Goal: Task Accomplishment & Management: Complete application form

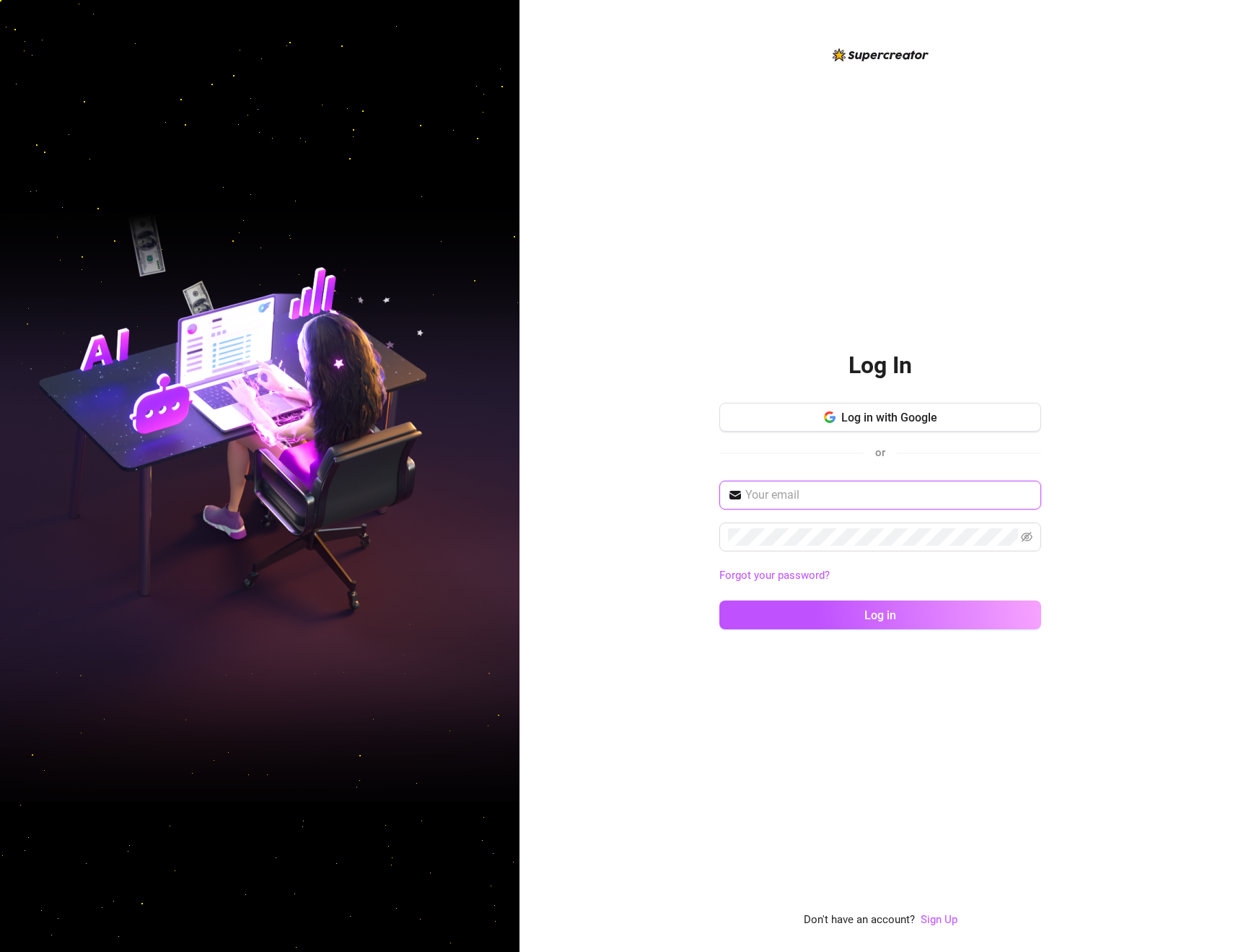
click at [1032, 494] on nordpass-icon at bounding box center [1032, 495] width 0 height 17
click at [0, 951] on nordpass-autofill-portal at bounding box center [0, 952] width 0 height 0
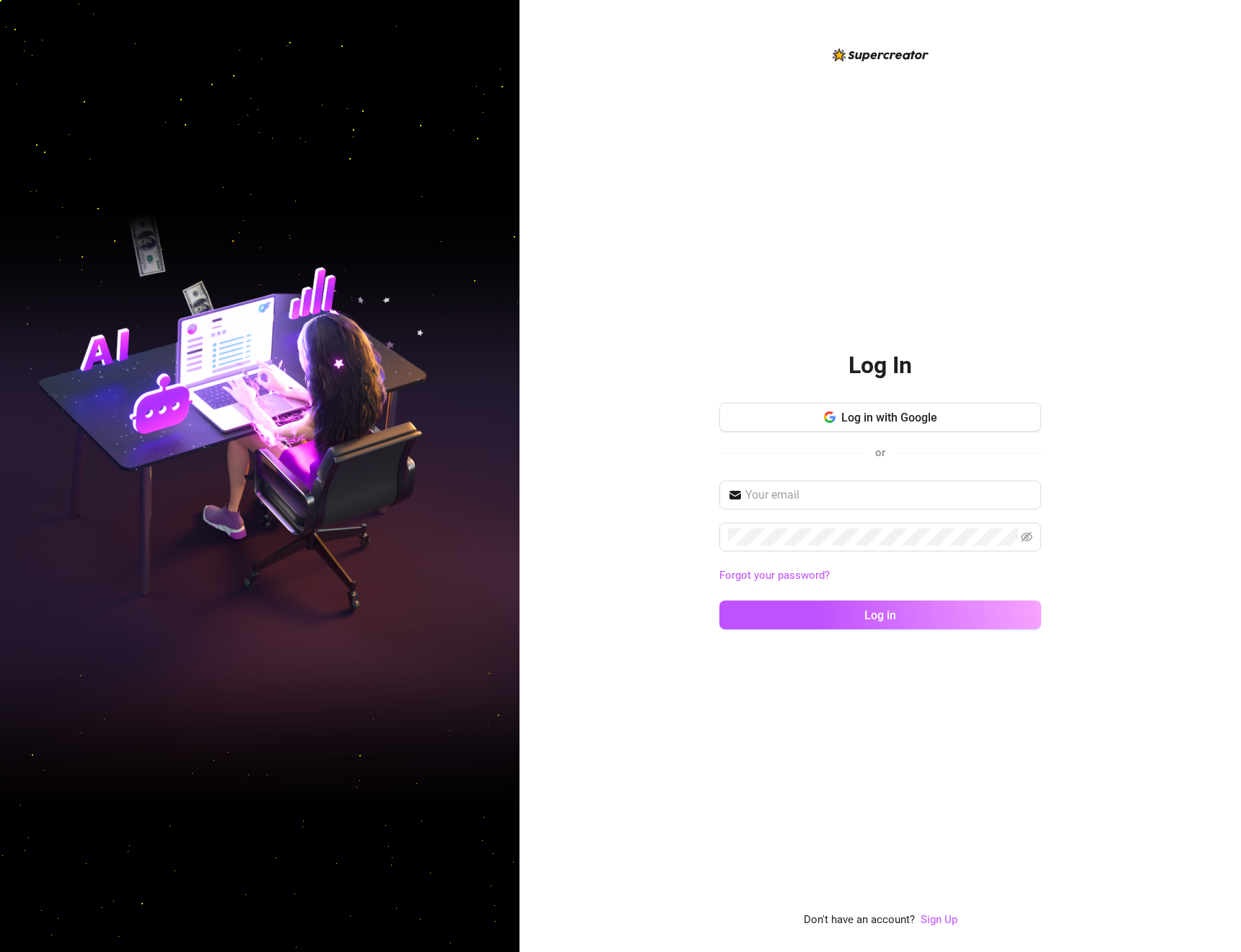
click at [0, 951] on nordpass-autofill-portal at bounding box center [0, 952] width 0 height 0
type input "[EMAIL_ADDRESS][DOMAIN_NAME]"
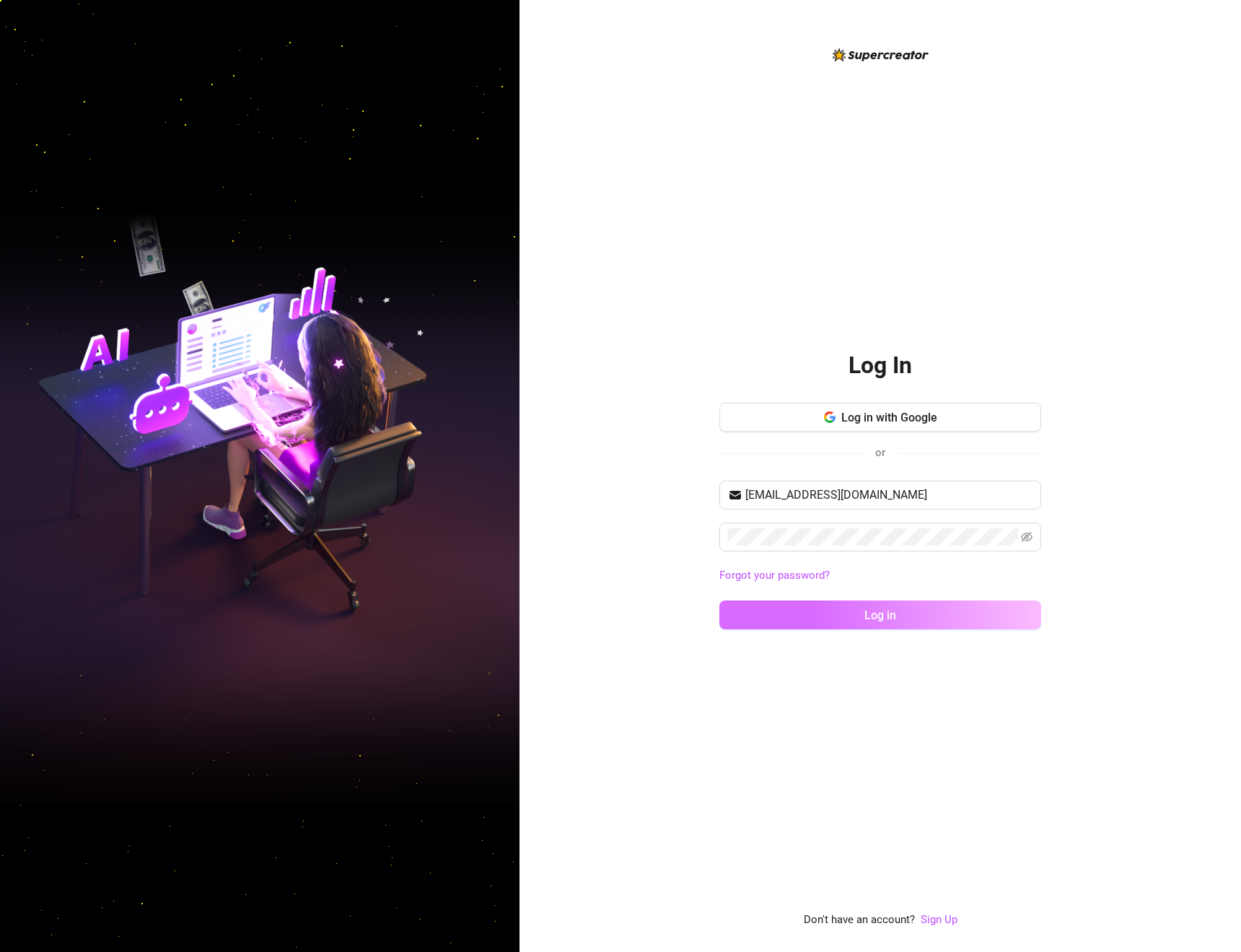
click at [779, 610] on button "Log in" at bounding box center [879, 614] width 322 height 29
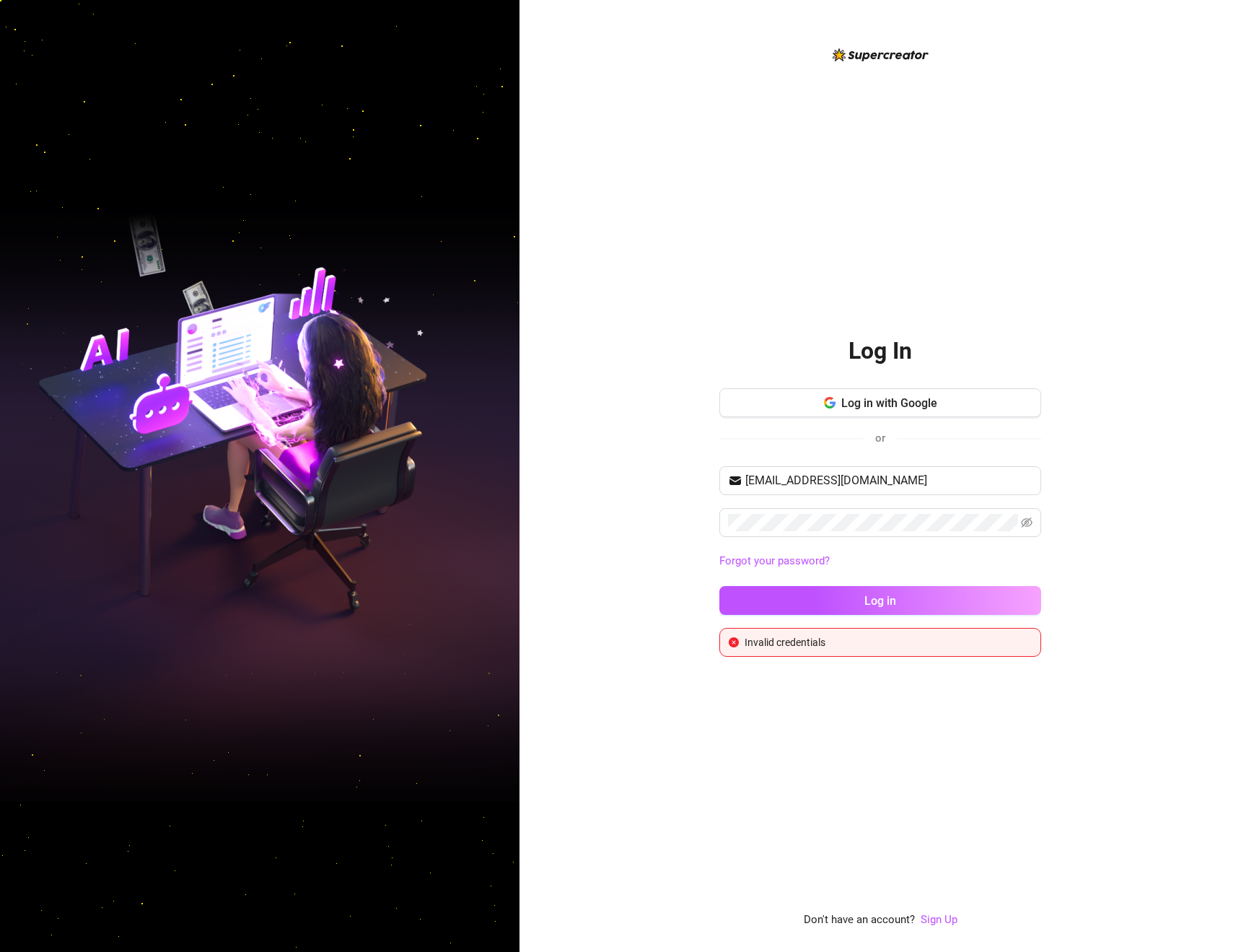
click at [0, 951] on nordpass-portal at bounding box center [0, 952] width 0 height 0
drag, startPoint x: 825, startPoint y: 180, endPoint x: 817, endPoint y: 211, distance: 32.0
click at [825, 180] on div "Log In Log in with Google or [EMAIL_ADDRESS][DOMAIN_NAME] Forgot your password?…" at bounding box center [879, 488] width 322 height 882
click at [847, 184] on div "Log In Log in with Google or [EMAIL_ADDRESS][DOMAIN_NAME] Forgot your password?…" at bounding box center [879, 488] width 322 height 882
drag, startPoint x: 685, startPoint y: 507, endPoint x: 744, endPoint y: 509, distance: 59.0
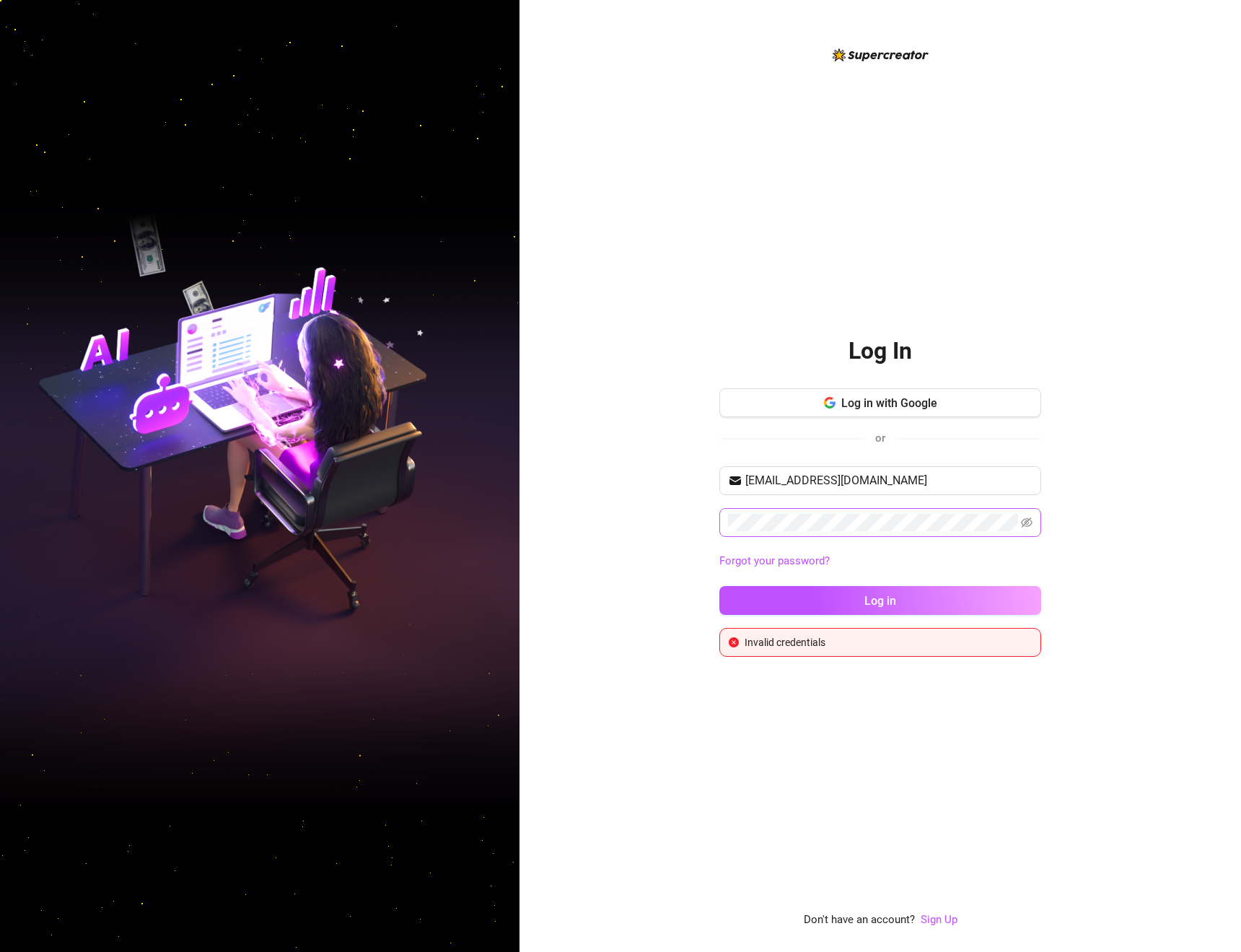
click at [687, 507] on div "Log In Log in with Google or [EMAIL_ADDRESS][DOMAIN_NAME] Forgot your password?…" at bounding box center [880, 476] width 722 height 952
click at [1031, 522] on icon "eye-invisible" at bounding box center [1026, 522] width 12 height 10
click at [640, 569] on div "Log In Log in with Google or [EMAIL_ADDRESS][DOMAIN_NAME] Forgot your password?…" at bounding box center [880, 476] width 722 height 952
click at [677, 535] on div "Log In Log in with Google or [EMAIL_ADDRESS][DOMAIN_NAME] Forgot your password?…" at bounding box center [880, 476] width 722 height 952
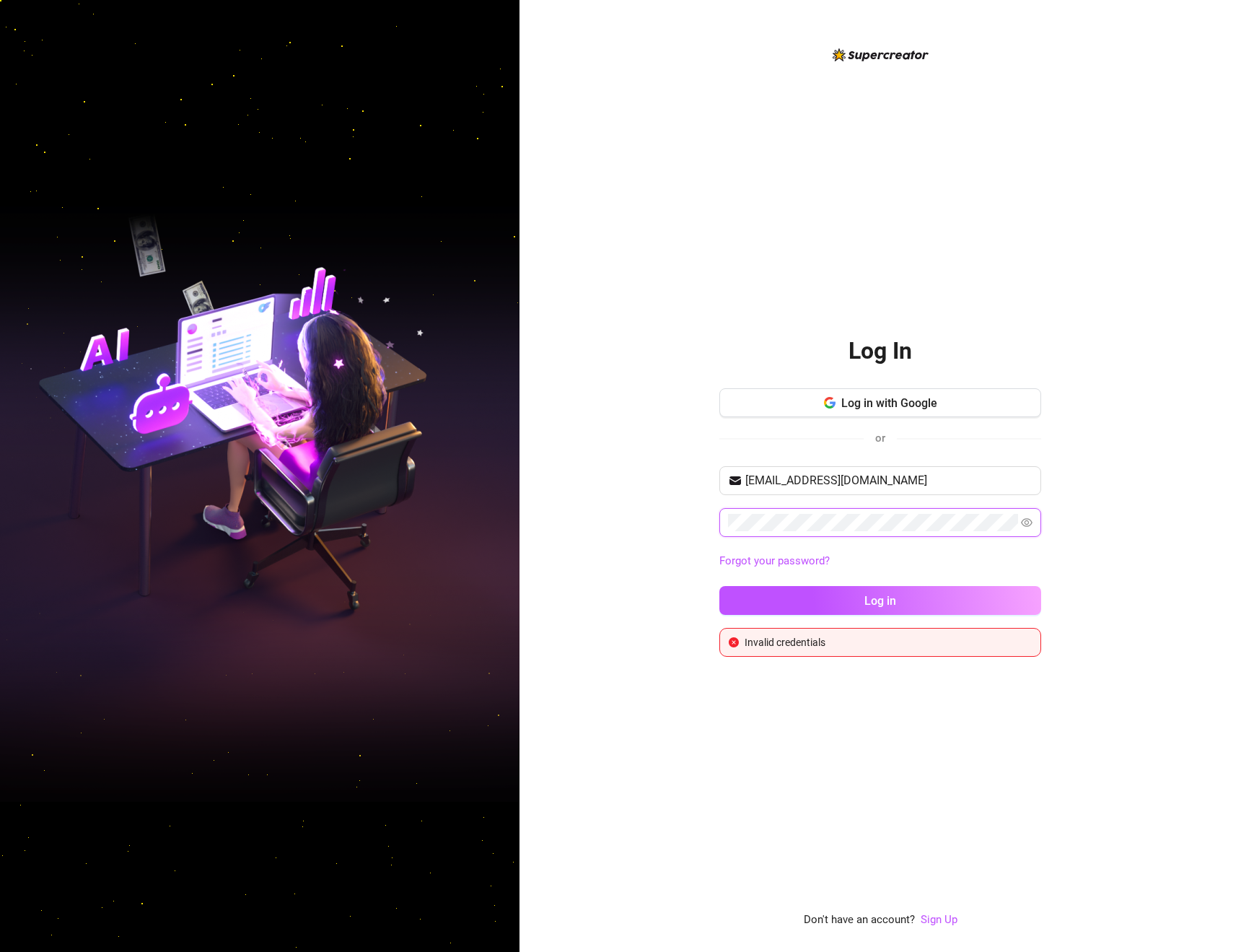
click at [694, 525] on div "Log In Log in with Google or [EMAIL_ADDRESS][DOMAIN_NAME] Forgot your password?…" at bounding box center [880, 476] width 722 height 952
click at [803, 603] on button "Log in" at bounding box center [879, 601] width 322 height 29
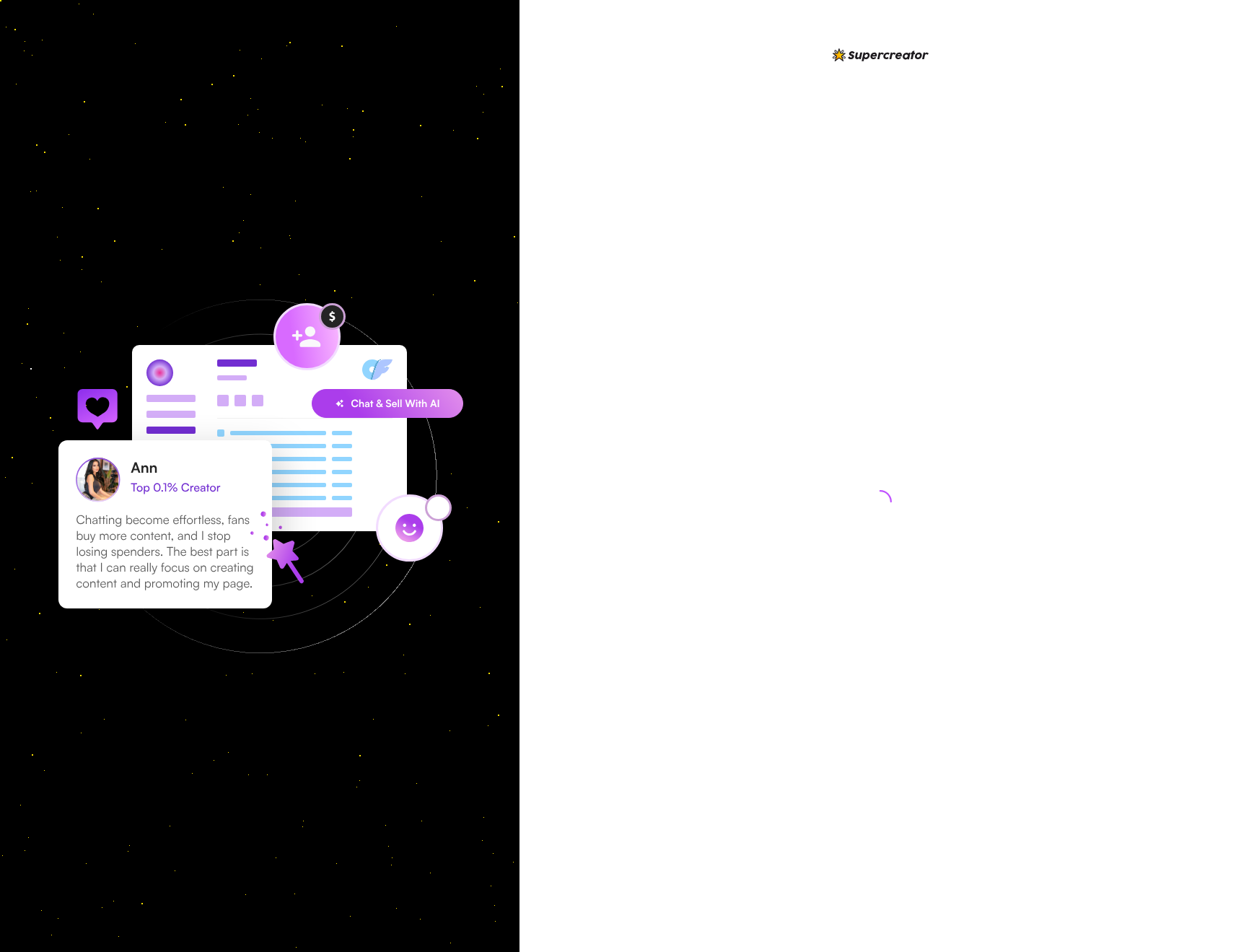
click at [0, 951] on nordpass-portal at bounding box center [0, 952] width 0 height 0
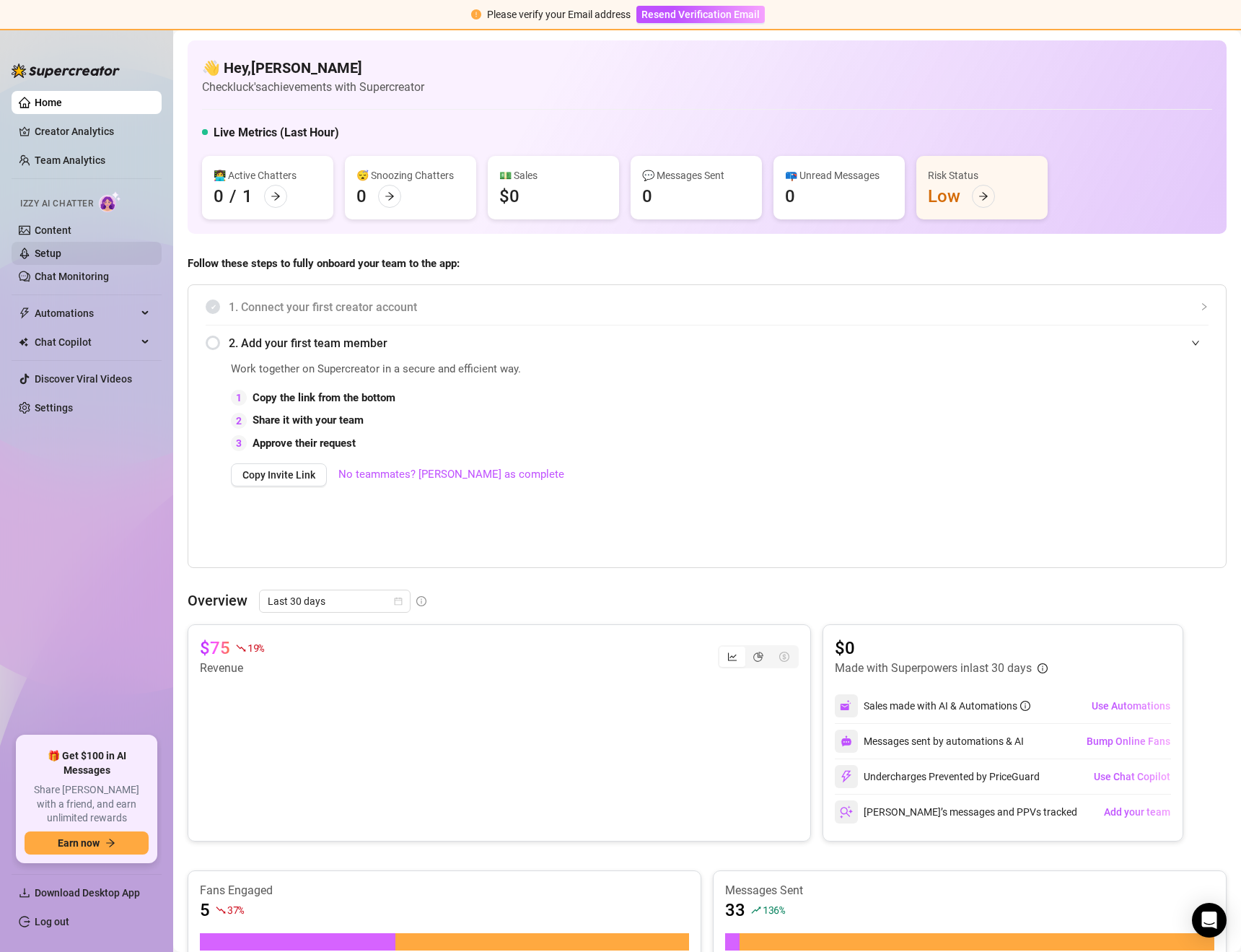
click at [55, 253] on link "Setup" at bounding box center [48, 253] width 27 height 12
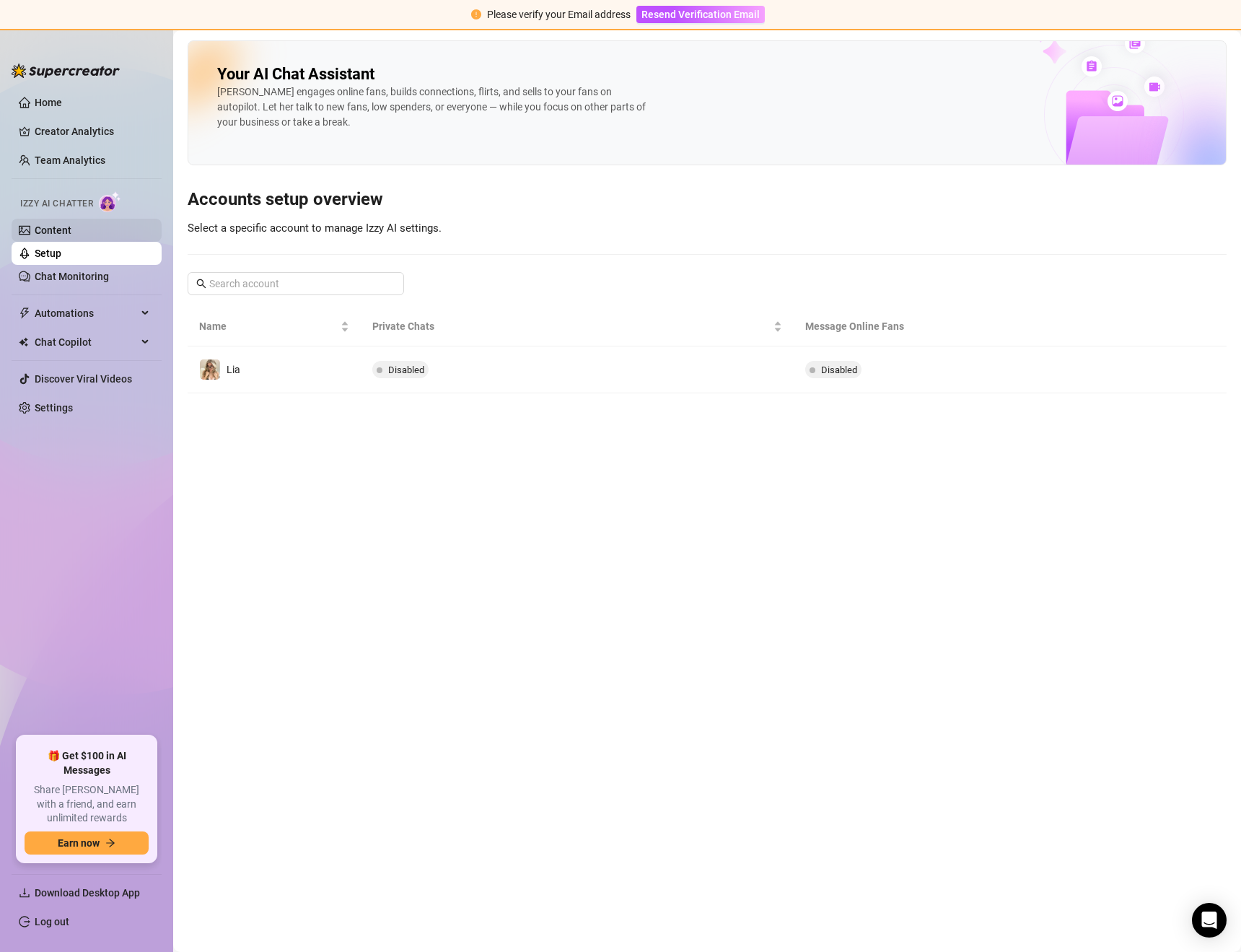
click at [52, 225] on link "Content" at bounding box center [53, 230] width 37 height 12
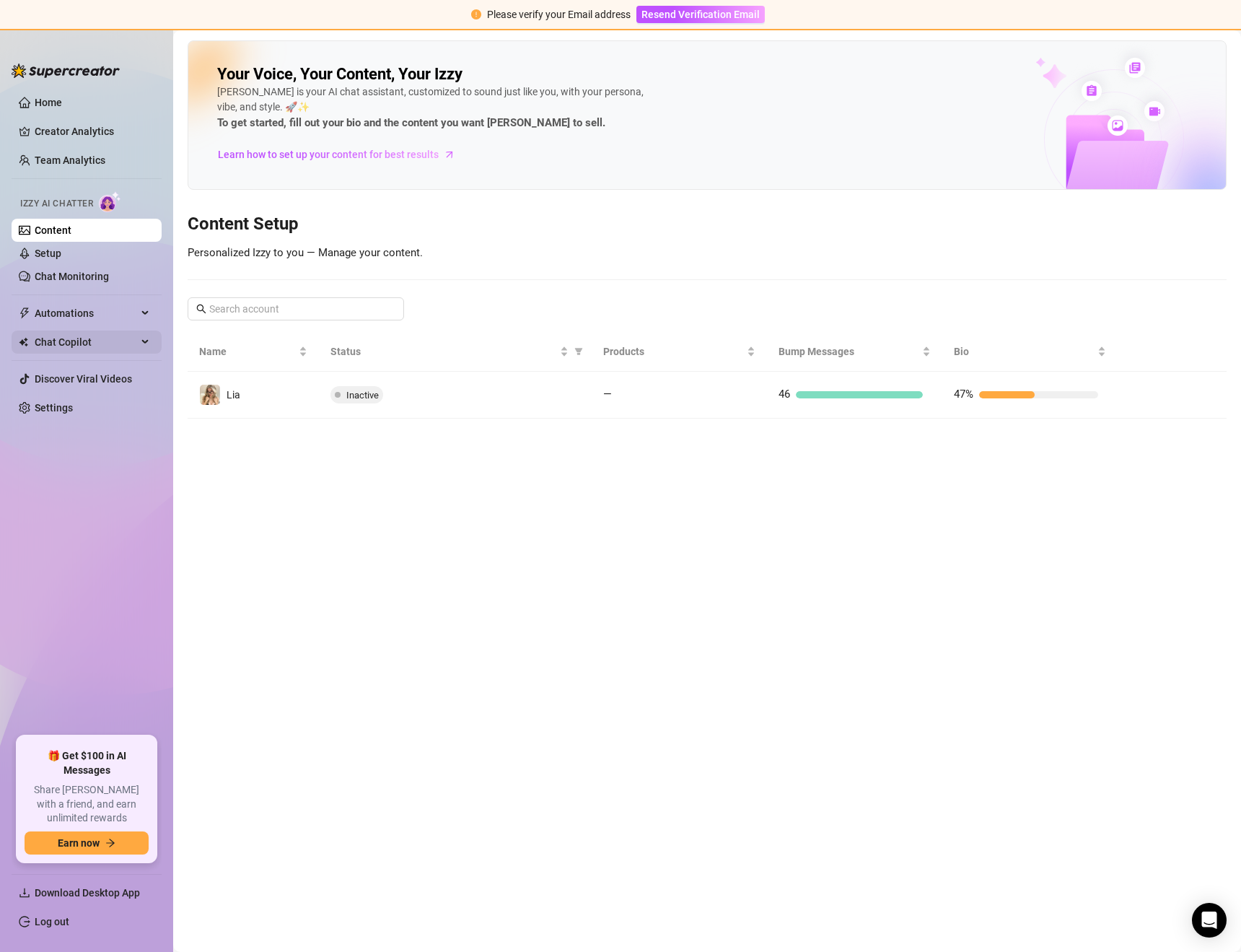
click at [146, 342] on icon at bounding box center [146, 342] width 7 height 0
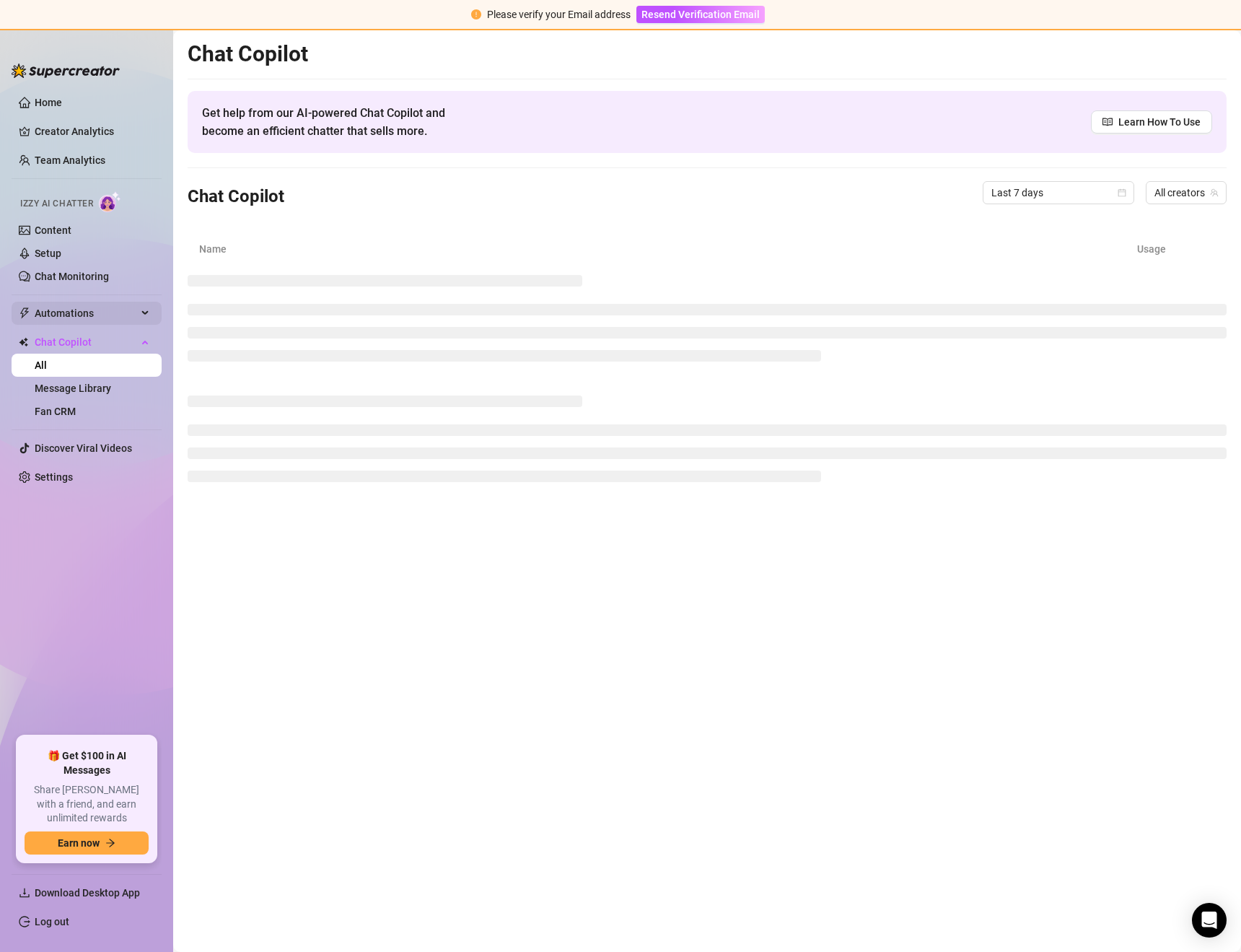
click at [137, 316] on div "Automations" at bounding box center [86, 313] width 150 height 23
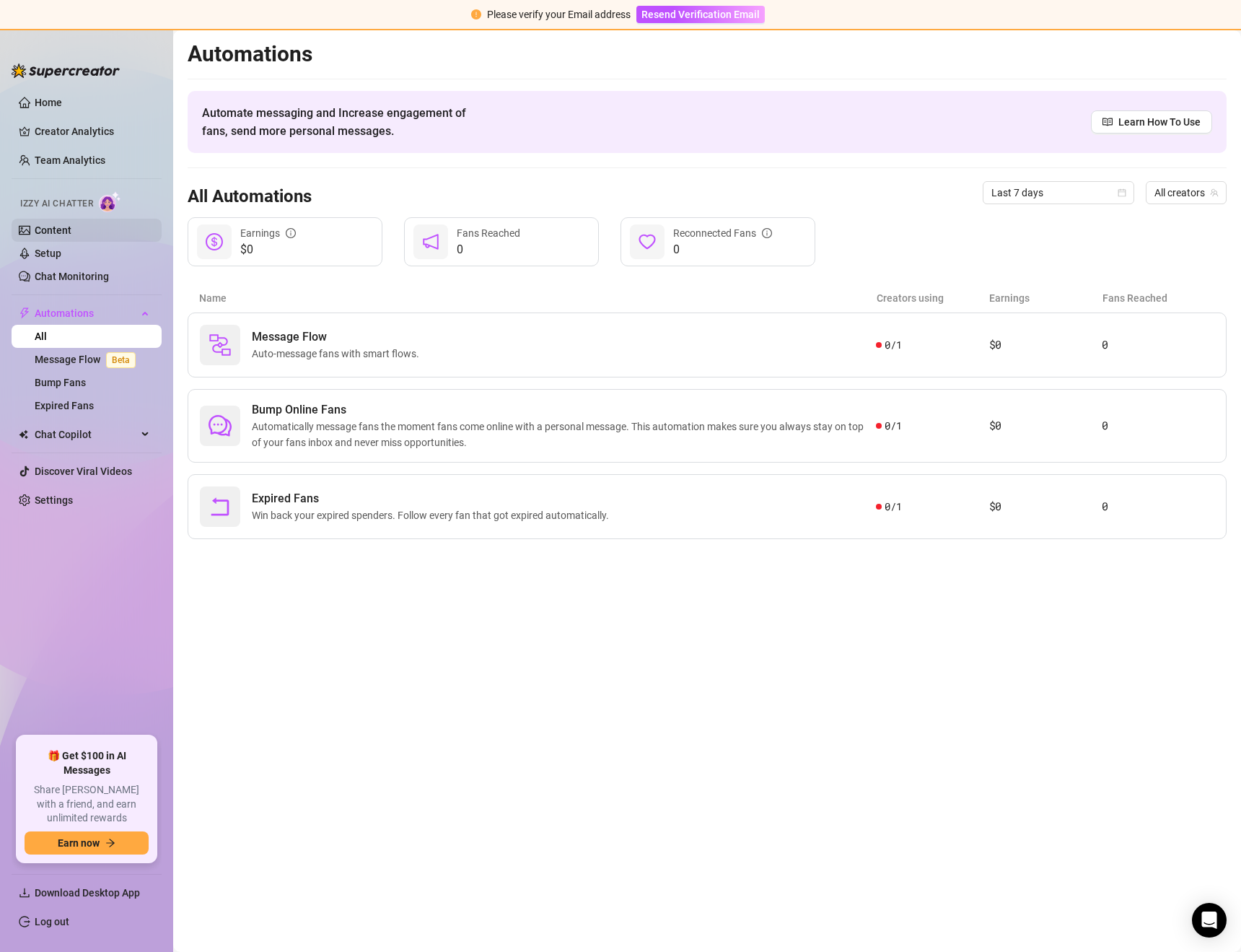
click at [41, 231] on link "Content" at bounding box center [53, 230] width 37 height 12
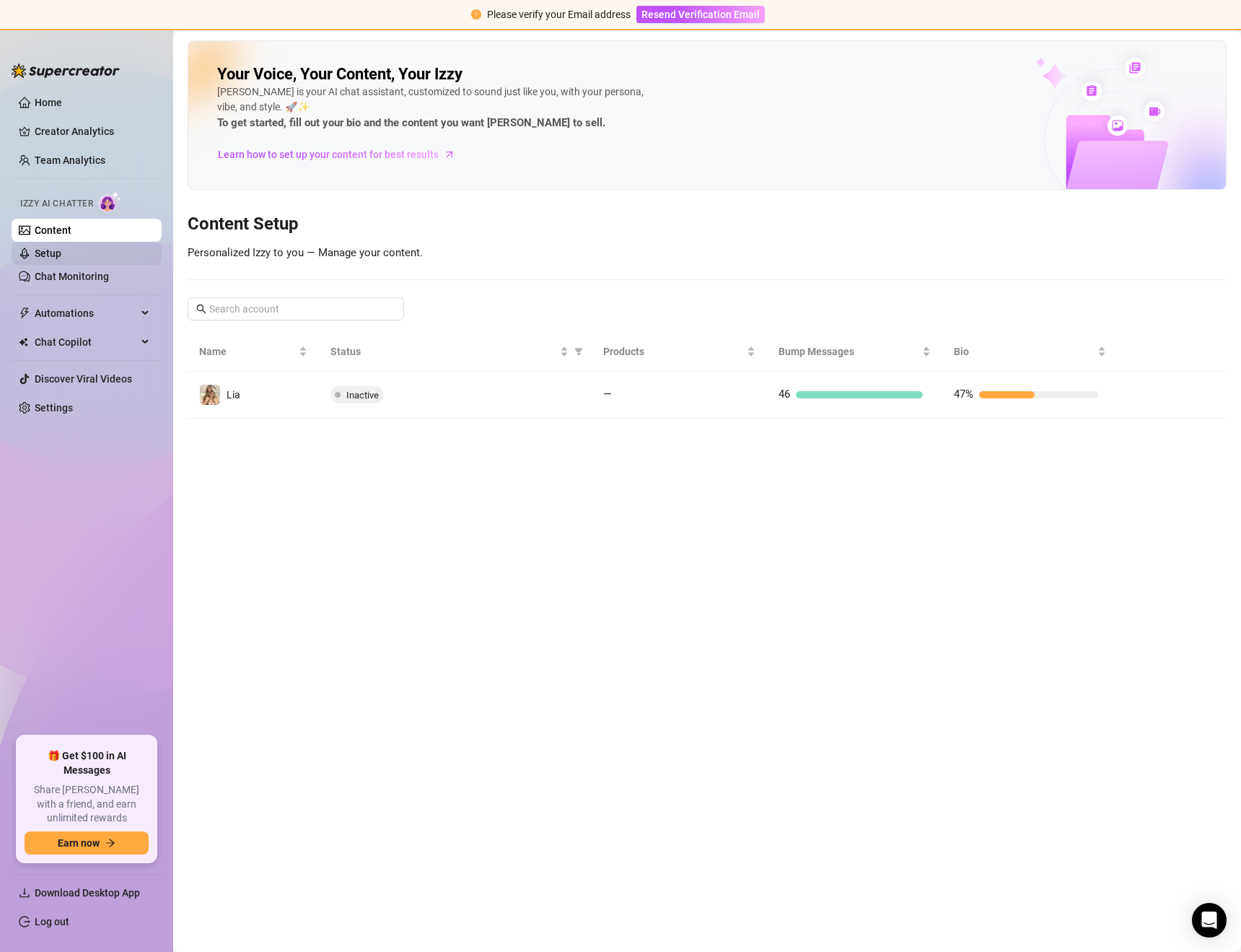
click at [46, 256] on link "Setup" at bounding box center [48, 253] width 27 height 12
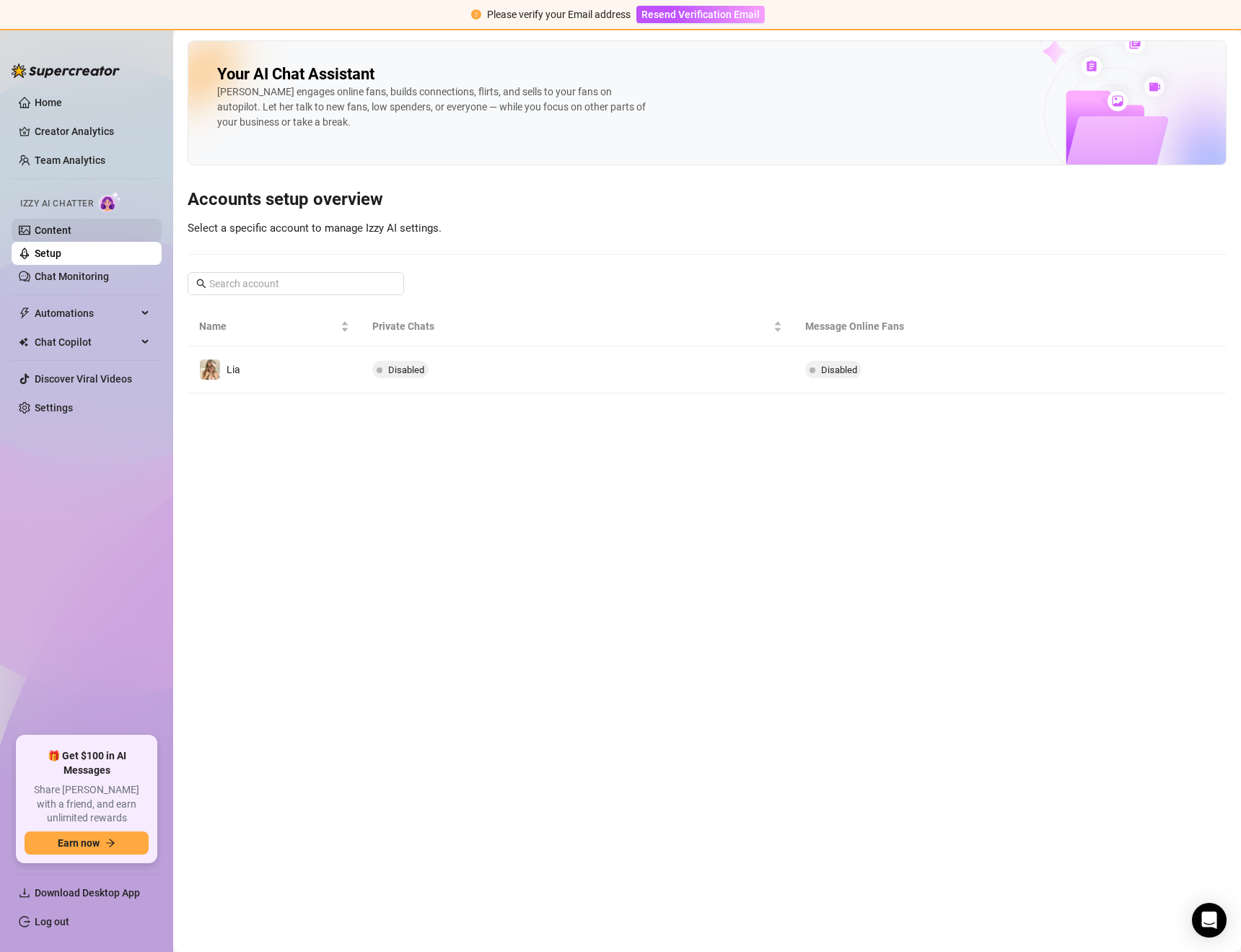
click at [52, 233] on link "Content" at bounding box center [53, 230] width 37 height 12
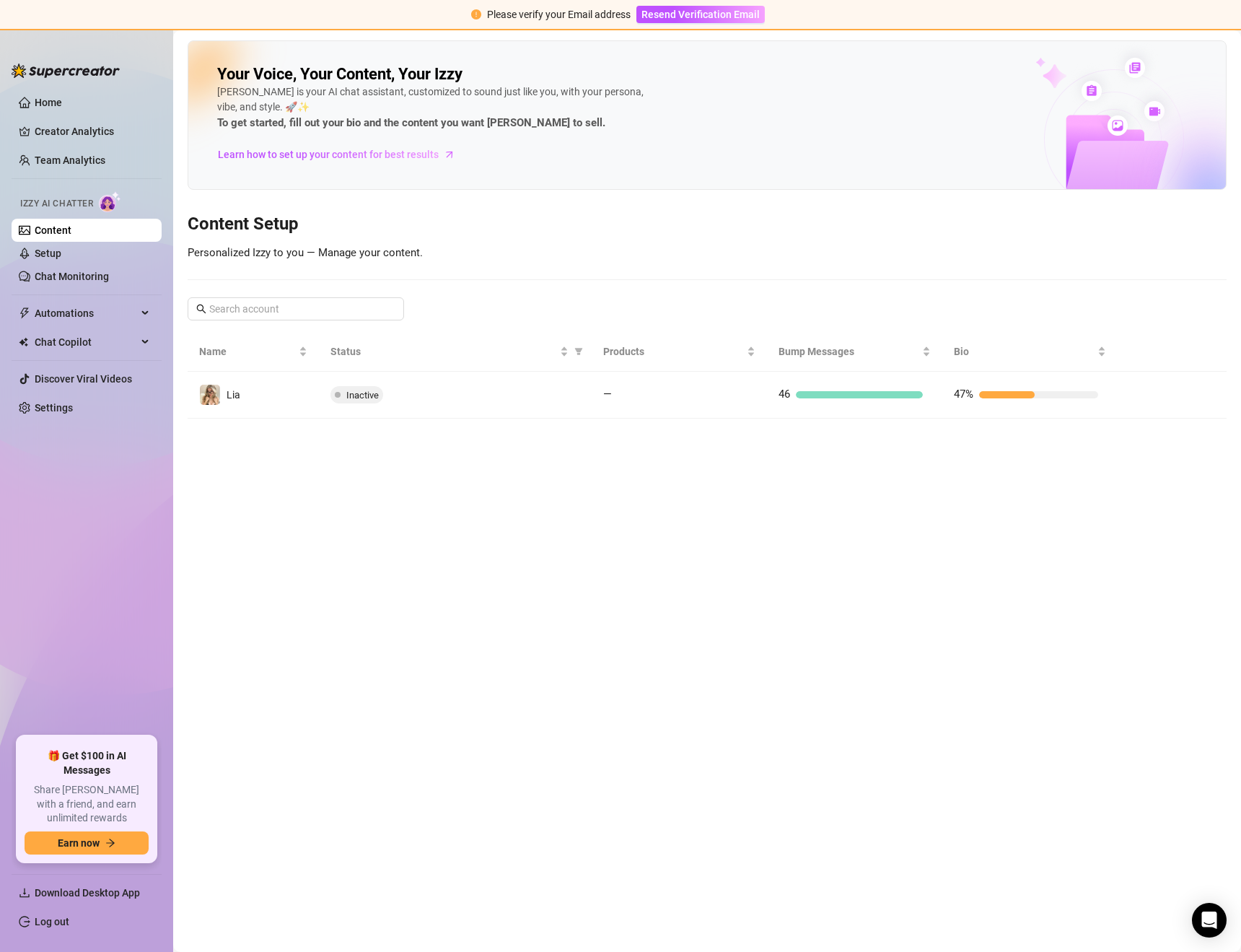
click at [409, 399] on div "Inactive" at bounding box center [456, 395] width 250 height 17
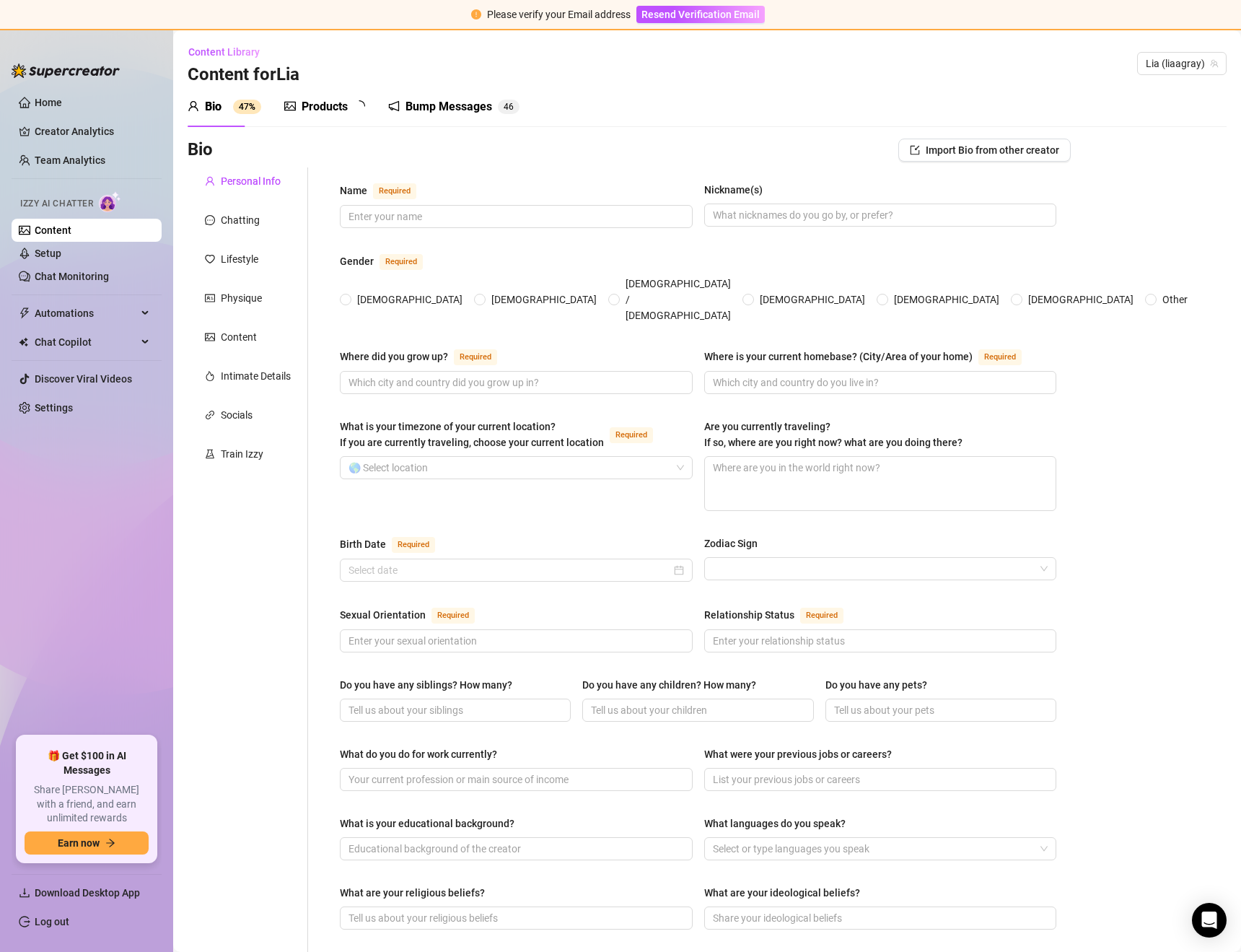
type input "Lia"
type input "la"
type textarea "No im not"
type input "[DEMOGRAPHIC_DATA]"
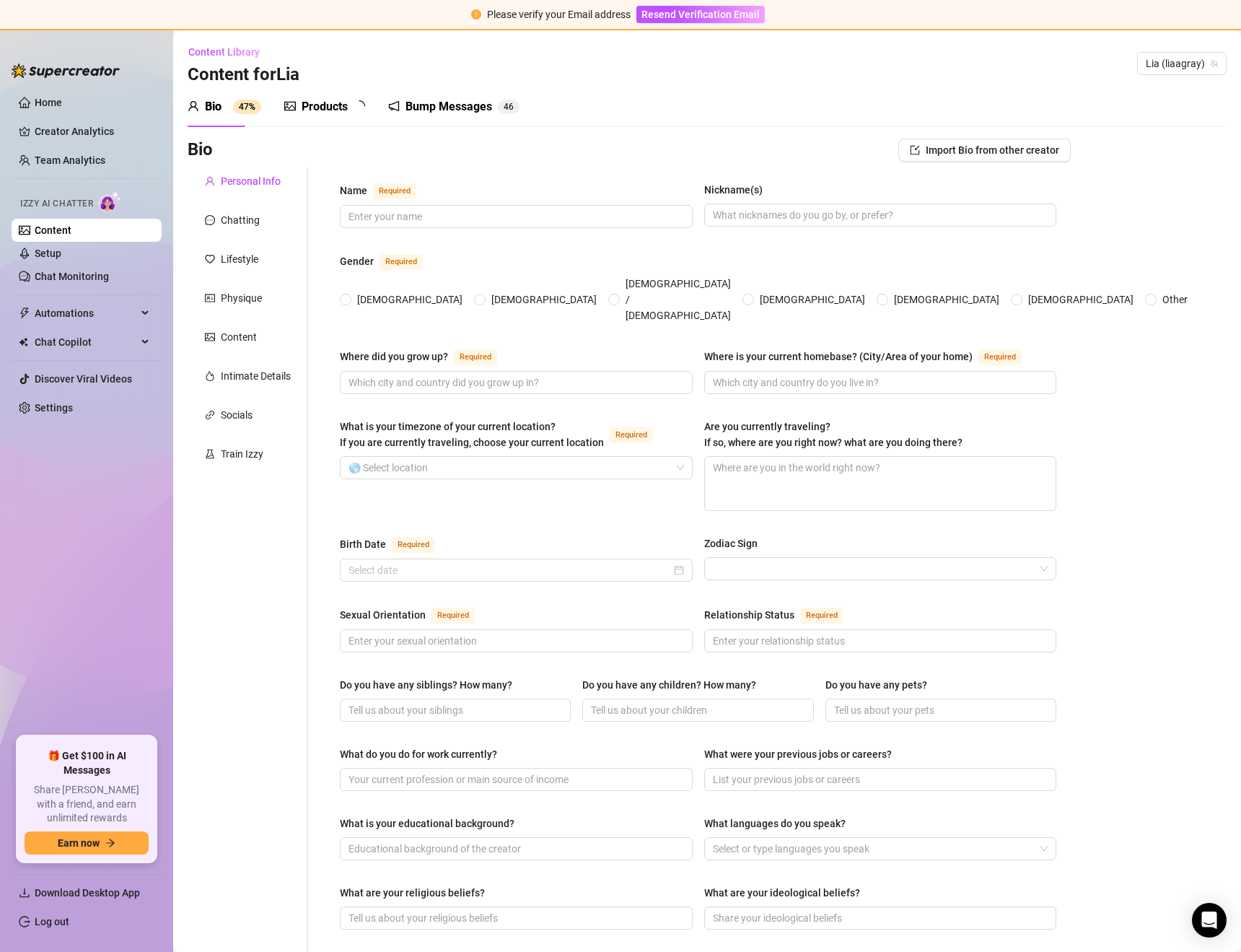
type input "single"
type input "2"
type input "1 cat"
type input "onlyfans"
type input "starbucks"
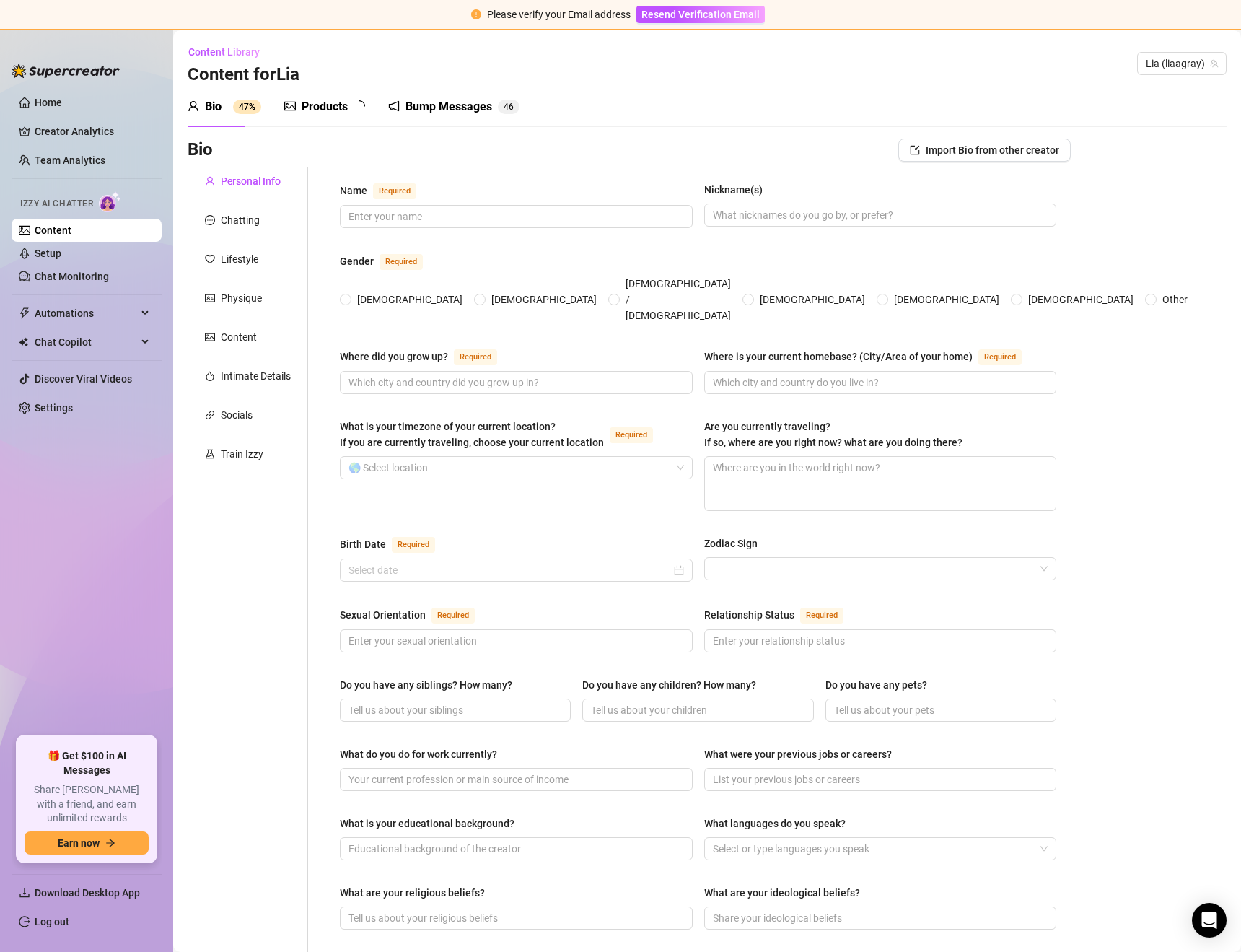
type input "highschool"
type textarea "to help my mom out"
type textarea "one day I hit a guy with a dildo and he went off lol"
type textarea "I like when a guy travels by a plane"
type textarea "I love when a person treats me hard"
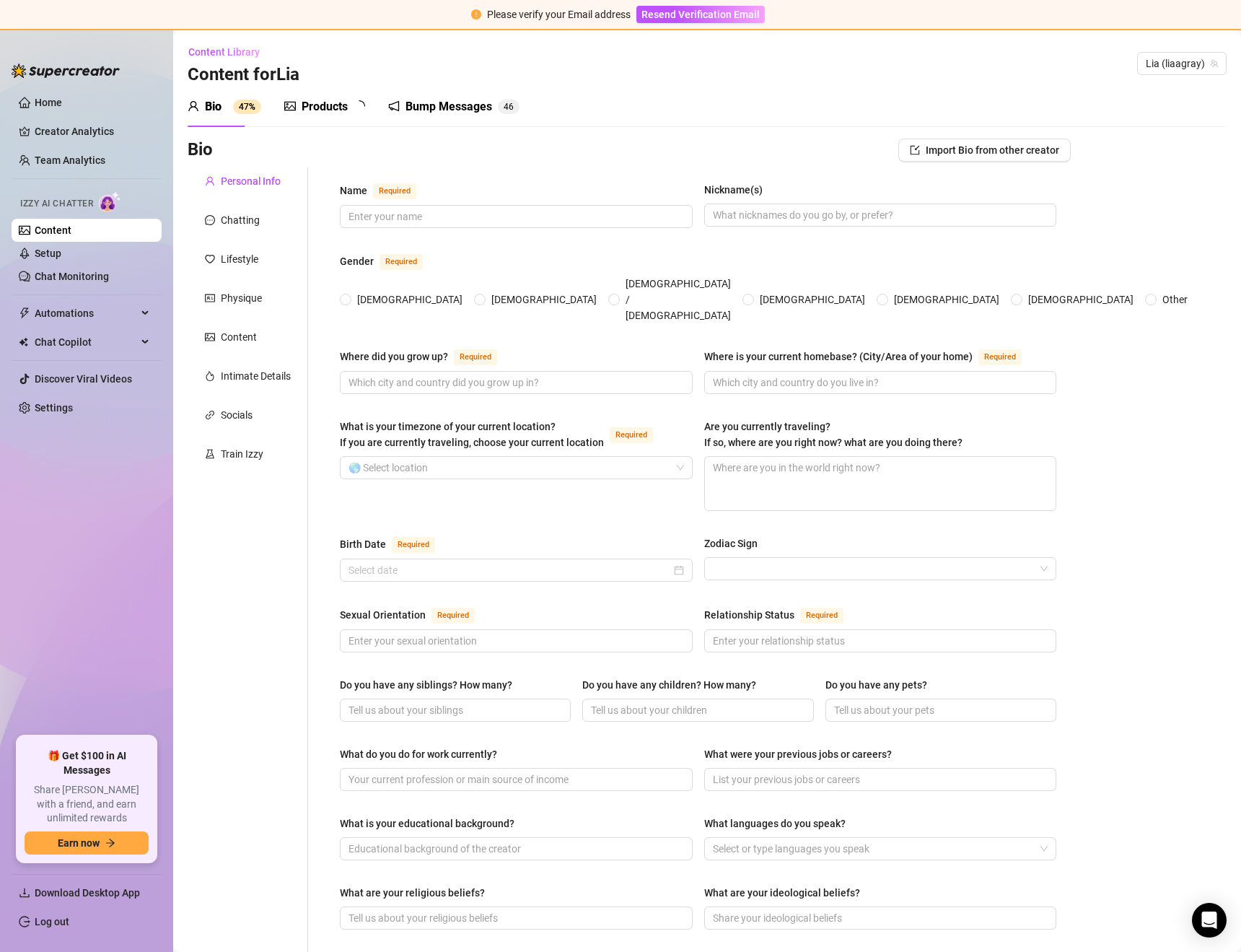
type textarea "Im hot girl"
type textarea "I like to talk about dogs, and traveling by plane"
type input "lol"
type input "chill"
type input "😍😘"
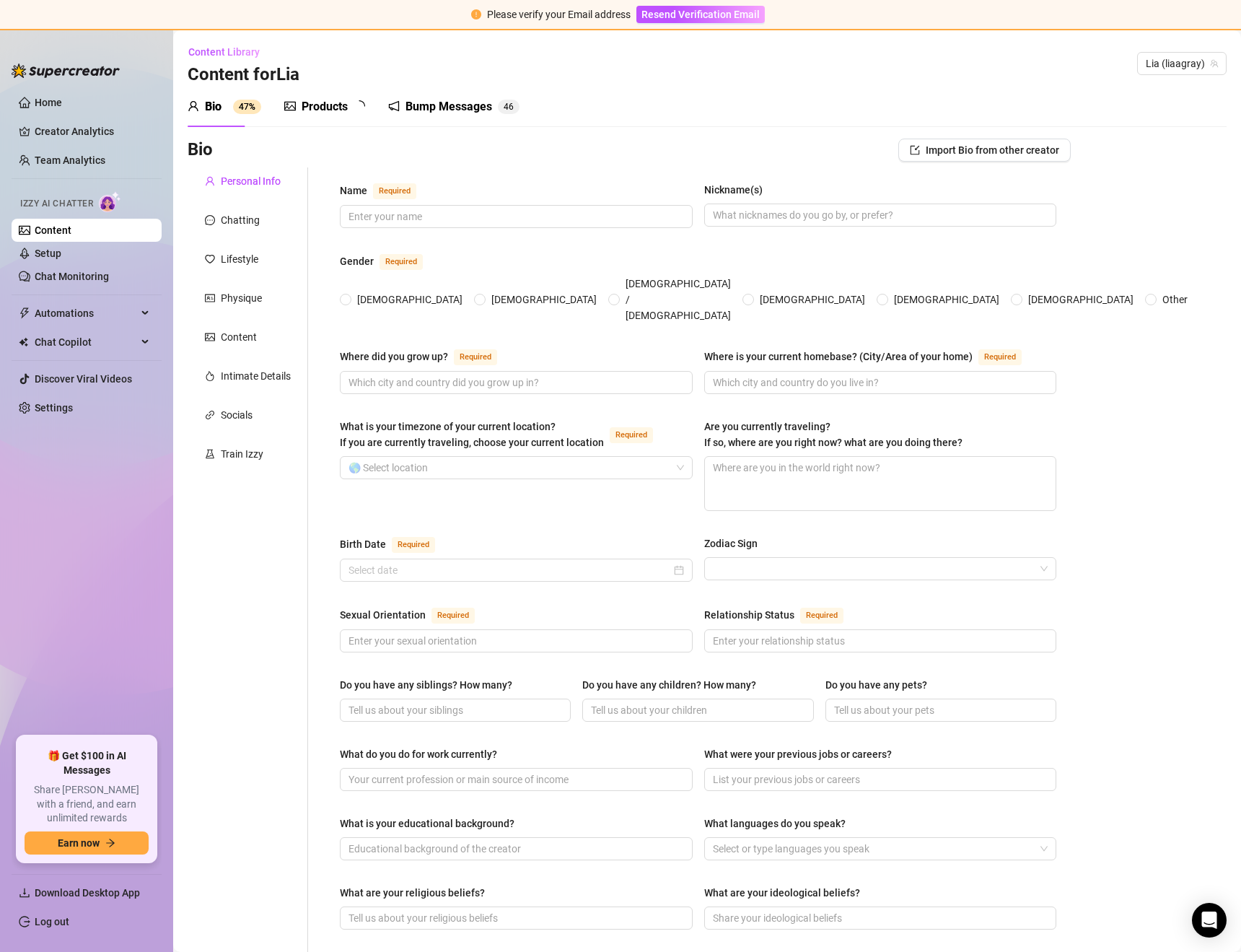
type input "that I care about them"
type input "baby"
type input "talk about other mans"
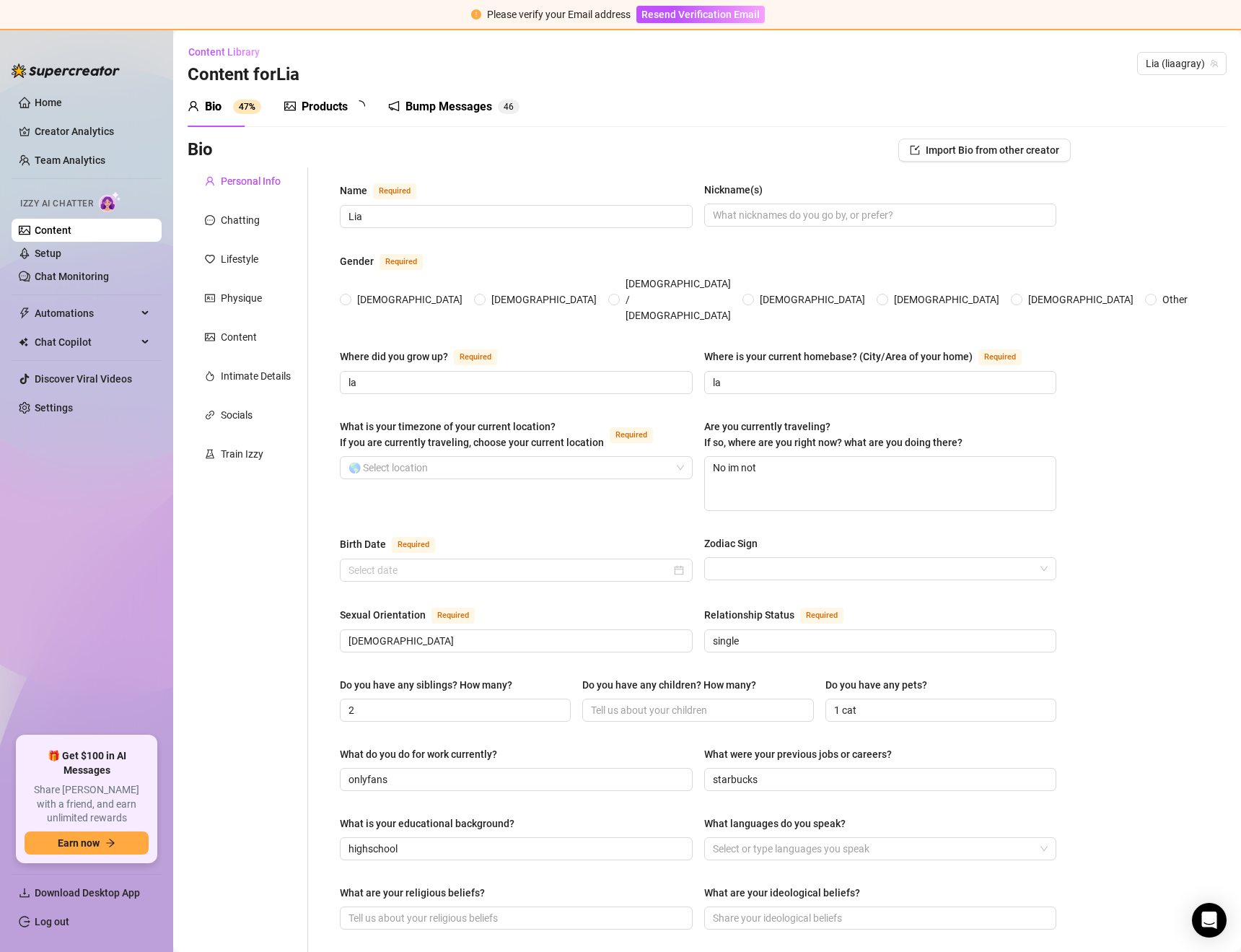
radio input "true"
type input "[DATE]"
drag, startPoint x: 211, startPoint y: 649, endPoint x: 316, endPoint y: 622, distance: 108.4
click at [214, 649] on div "Personal Info Chatting Lifestyle Physique Content Intimate Details Socials Trai…" at bounding box center [248, 764] width 121 height 1195
click at [231, 223] on div "Chatting" at bounding box center [240, 220] width 39 height 15
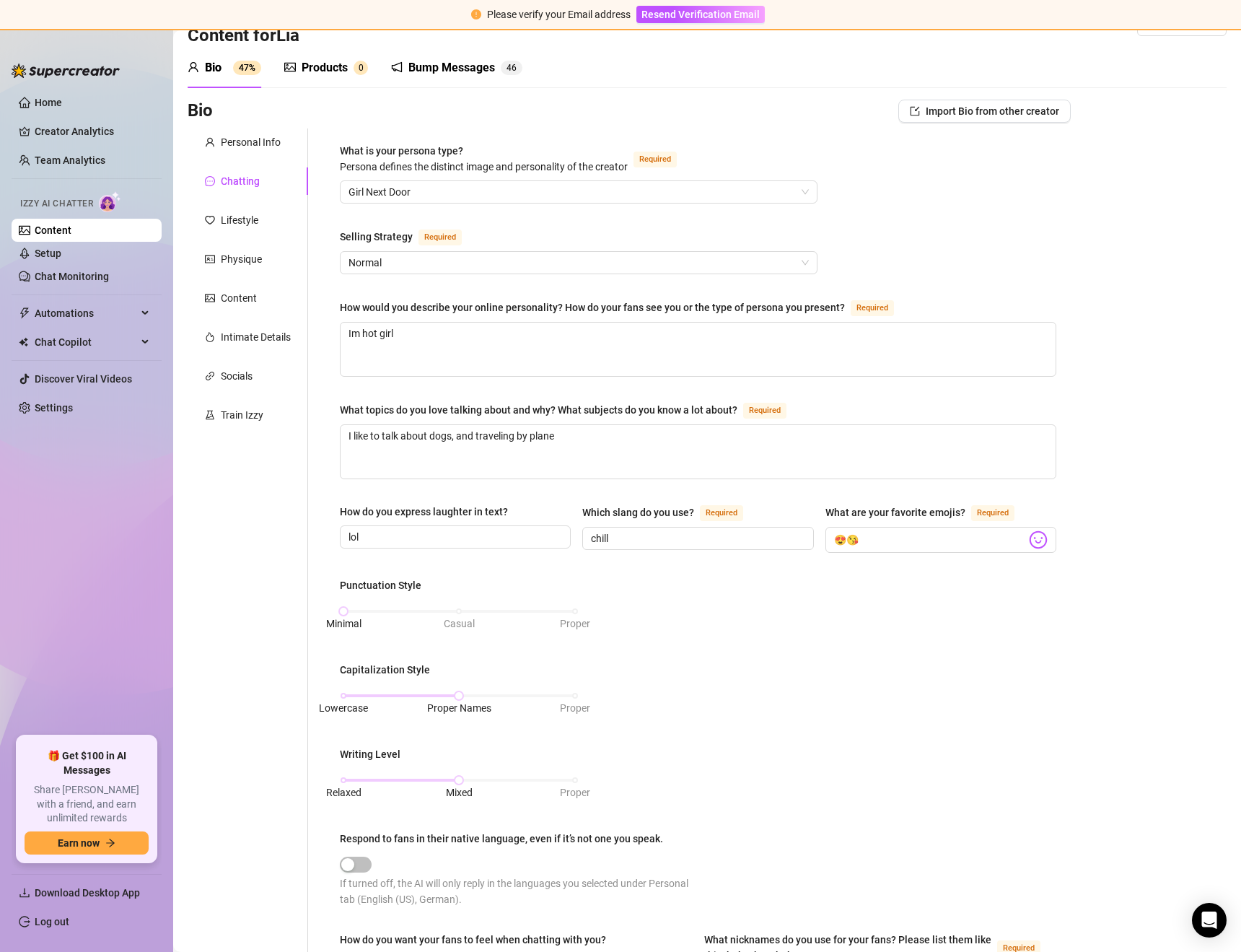
scroll to position [28, 0]
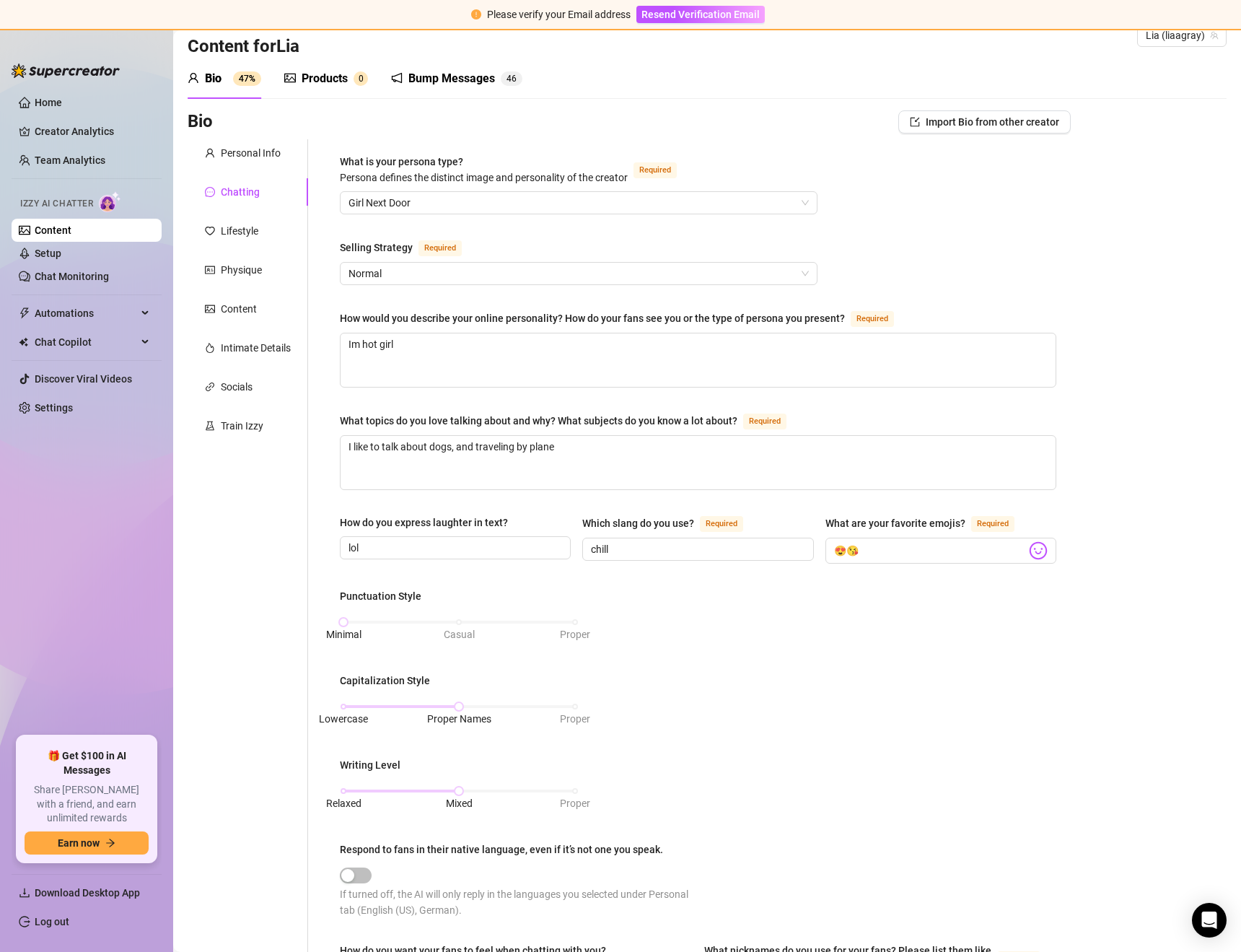
drag, startPoint x: 807, startPoint y: 718, endPoint x: 834, endPoint y: 599, distance: 122.0
click at [806, 718] on div "Punctuation Style Minimal Casual Proper Capitalization Style Lowercase Proper N…" at bounding box center [697, 759] width 717 height 342
